Goal: Task Accomplishment & Management: Manage account settings

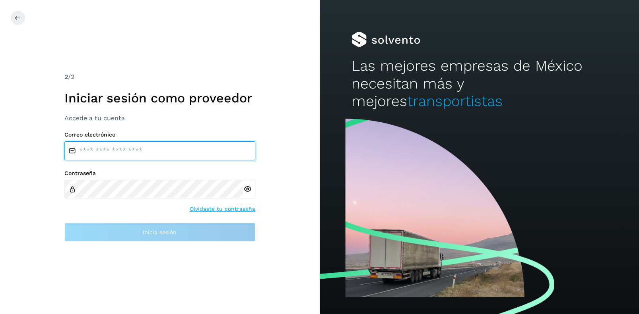
click at [86, 151] on input "email" at bounding box center [159, 151] width 191 height 19
type input "**********"
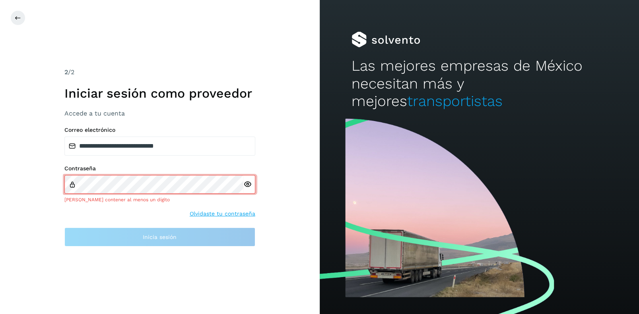
click at [249, 189] on div at bounding box center [249, 184] width 12 height 19
click at [248, 184] on icon at bounding box center [247, 184] width 8 height 8
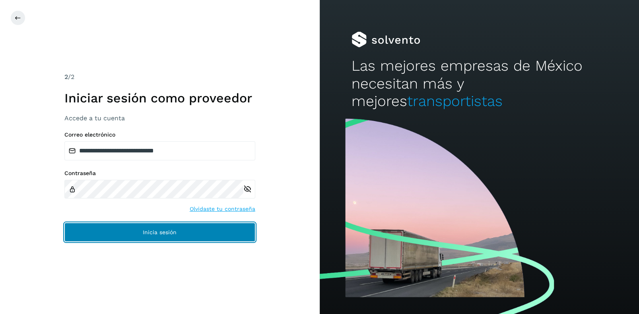
click at [147, 231] on span "Inicia sesión" at bounding box center [160, 233] width 34 height 6
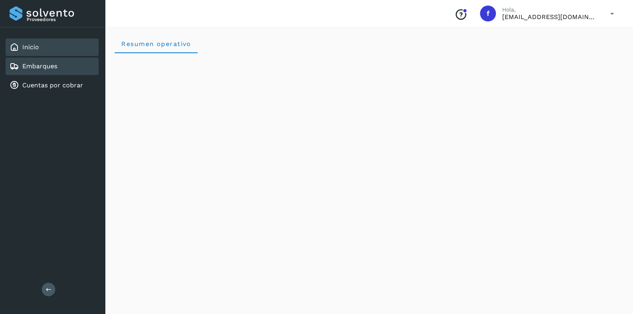
click at [42, 63] on link "Embarques" at bounding box center [39, 66] width 35 height 8
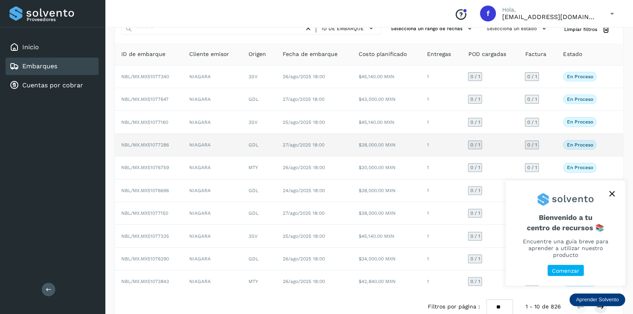
scroll to position [51, 0]
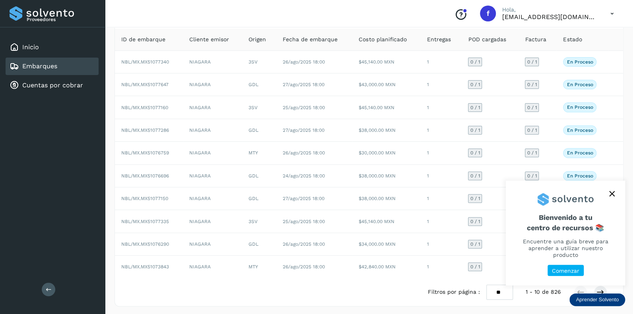
click at [611, 197] on icon "close," at bounding box center [611, 194] width 5 height 5
